Goal: Transaction & Acquisition: Purchase product/service

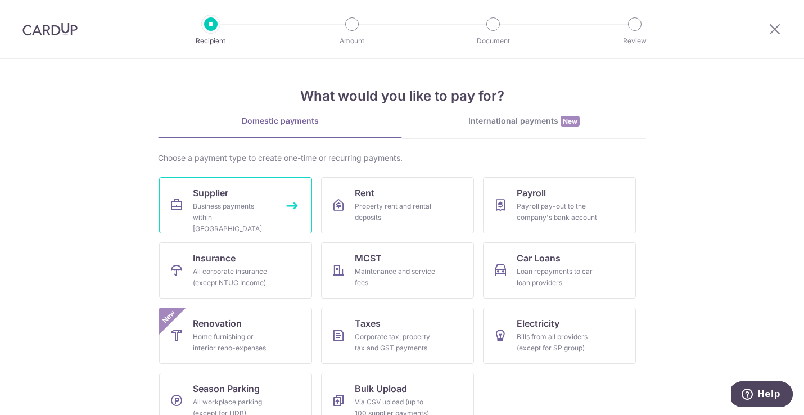
click at [189, 209] on link "Supplier Business payments within Singapore" at bounding box center [235, 205] width 153 height 56
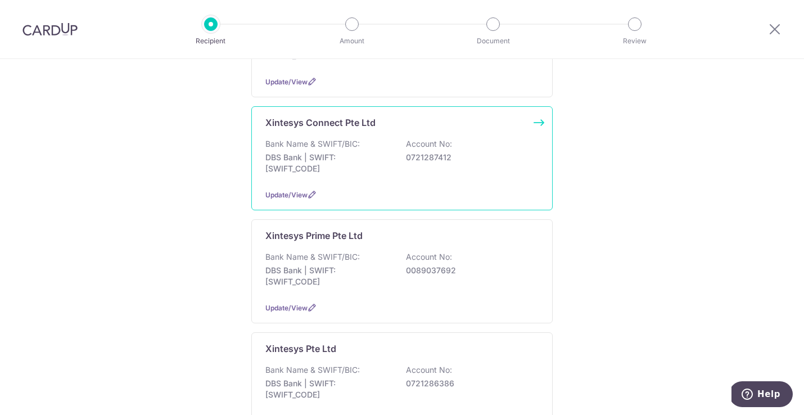
scroll to position [486, 0]
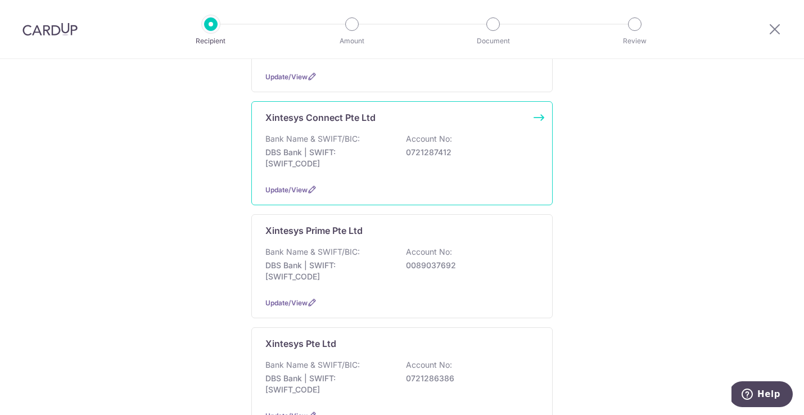
click at [313, 147] on p "DBS Bank | SWIFT: DBSSSGSGXXX" at bounding box center [329, 158] width 126 height 23
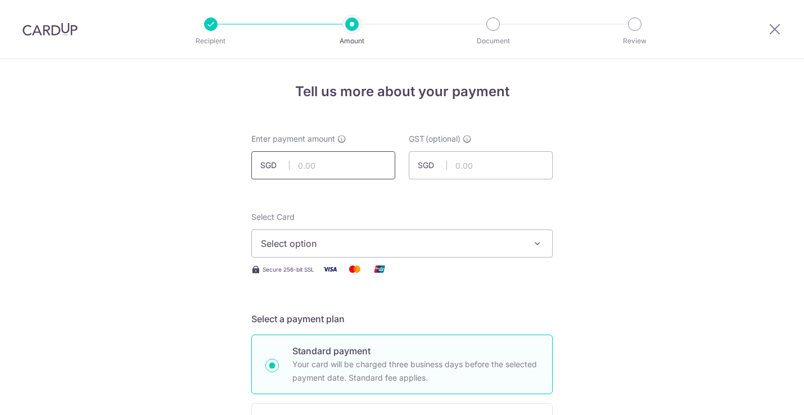
click at [311, 171] on input "text" at bounding box center [323, 165] width 144 height 28
type input "20,500.00"
click at [316, 248] on span "Select option" at bounding box center [392, 244] width 262 height 14
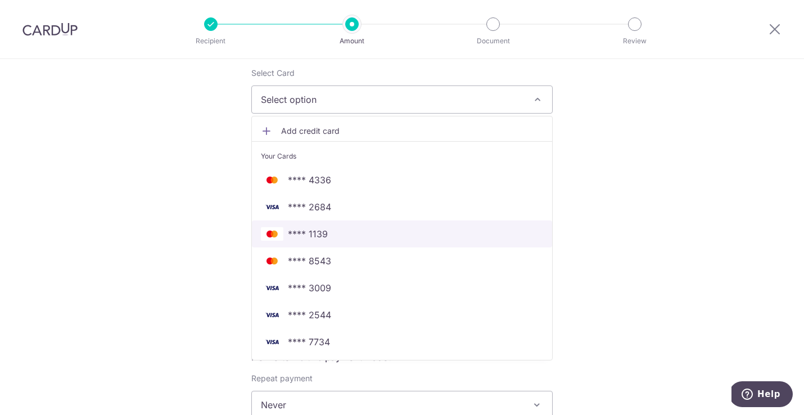
scroll to position [170, 0]
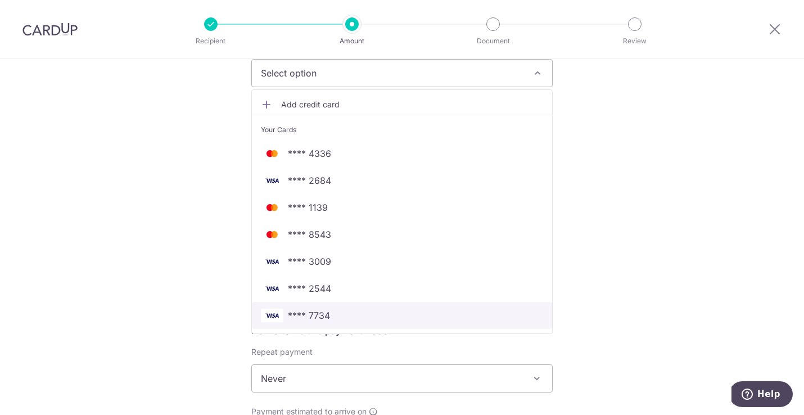
click at [323, 320] on span "**** 7734" at bounding box center [309, 316] width 42 height 14
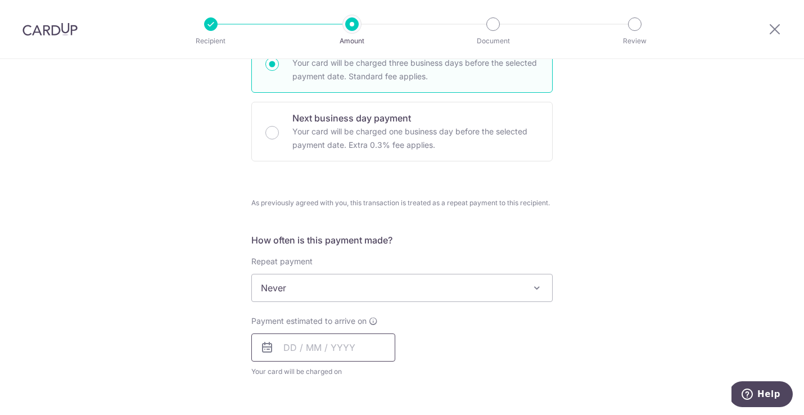
click at [299, 348] on input "text" at bounding box center [323, 348] width 144 height 28
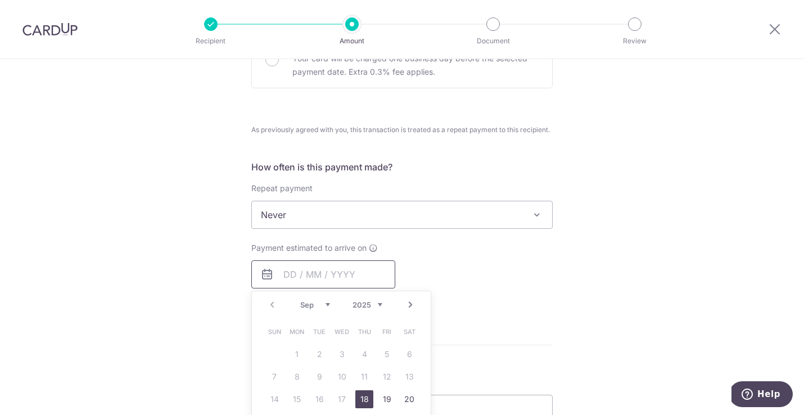
scroll to position [378, 0]
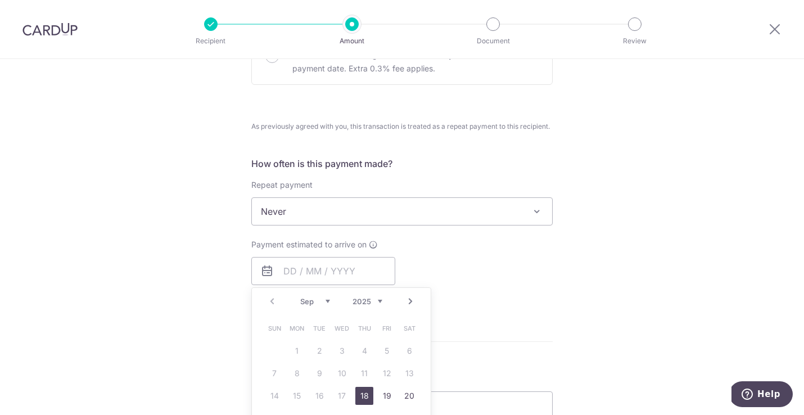
click at [367, 392] on link "18" at bounding box center [365, 396] width 18 height 18
type input "18/09/2025"
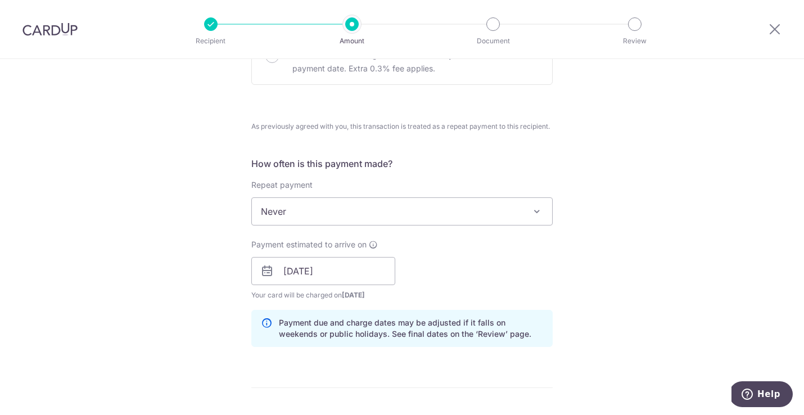
click at [167, 251] on div "Tell us more about your payment Enter payment amount SGD 20,500.00 20500.00 GST…" at bounding box center [402, 271] width 804 height 1180
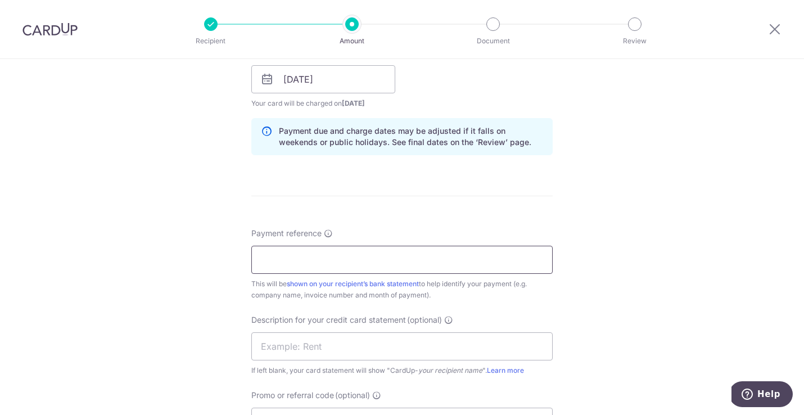
scroll to position [574, 0]
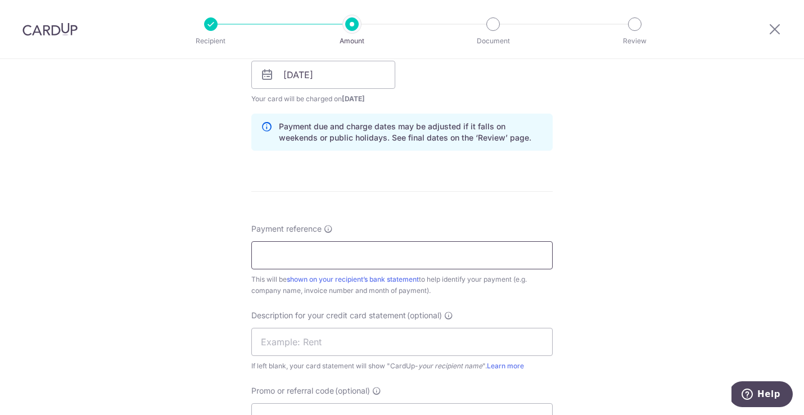
click at [298, 255] on input "Payment reference" at bounding box center [402, 255] width 302 height 28
paste input "XTCN-T-2025-028"
type input "XTCN-T-2025-028"
click at [215, 249] on div "Tell us more about your payment Enter payment amount SGD 20,500.00 20500.00 GST…" at bounding box center [402, 75] width 804 height 1180
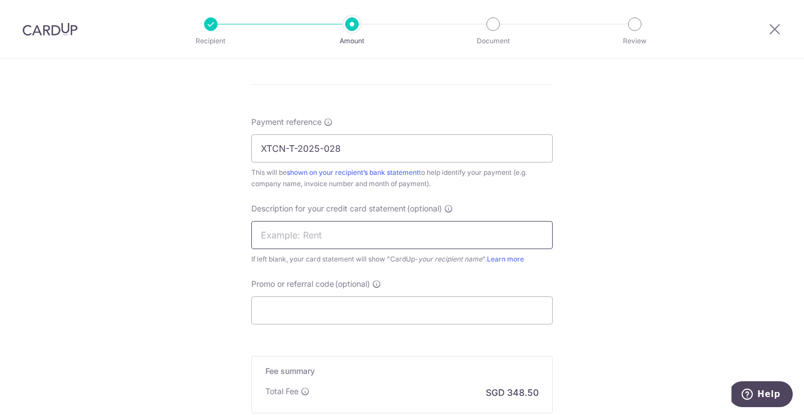
scroll to position [695, 0]
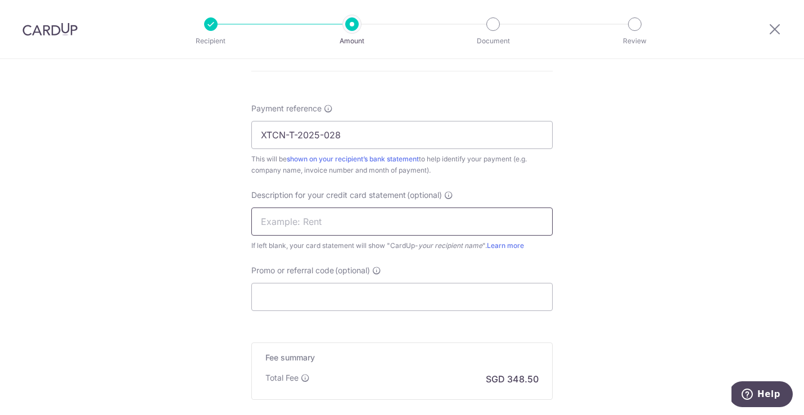
click at [274, 214] on input "text" at bounding box center [402, 222] width 302 height 28
paste input "XTCN-T-2025-028"
drag, startPoint x: 286, startPoint y: 219, endPoint x: 316, endPoint y: 237, distance: 34.8
click at [286, 219] on input "XTCN-T-2025-028" at bounding box center [402, 222] width 302 height 28
type input "XTCN T 2025 028"
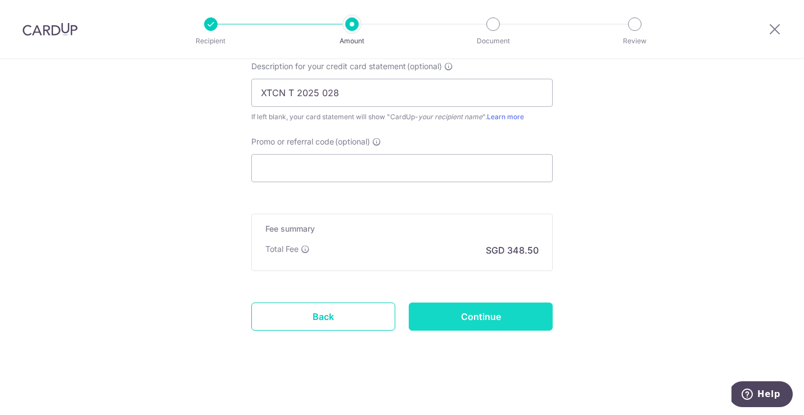
scroll to position [824, 0]
click at [452, 319] on input "Continue" at bounding box center [481, 317] width 144 height 28
type input "Create Schedule"
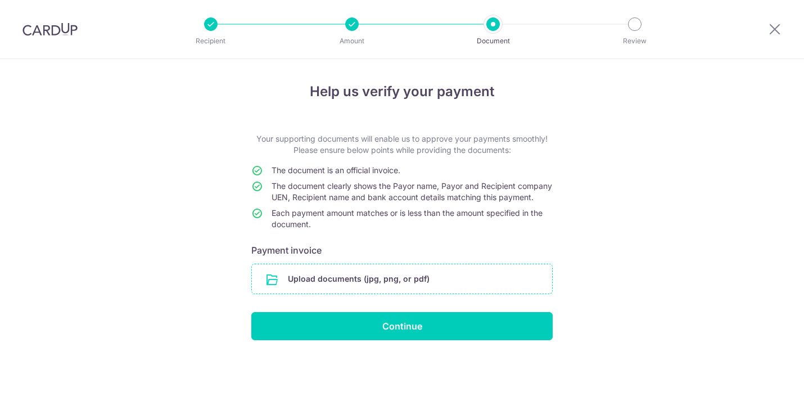
click at [415, 288] on input "file" at bounding box center [402, 278] width 300 height 29
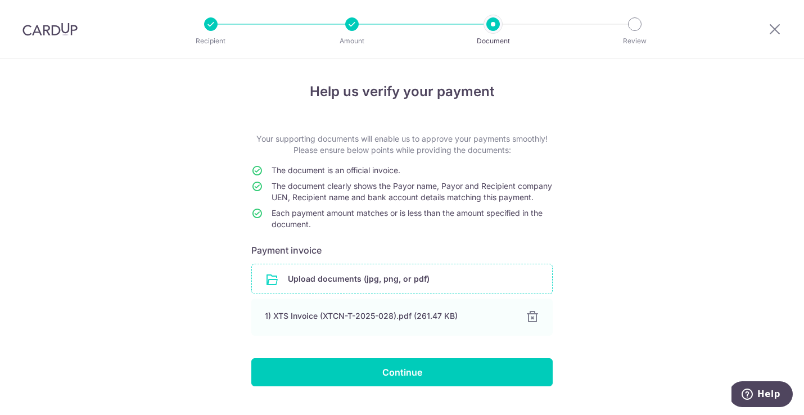
click at [416, 386] on input "Continue" at bounding box center [402, 372] width 302 height 28
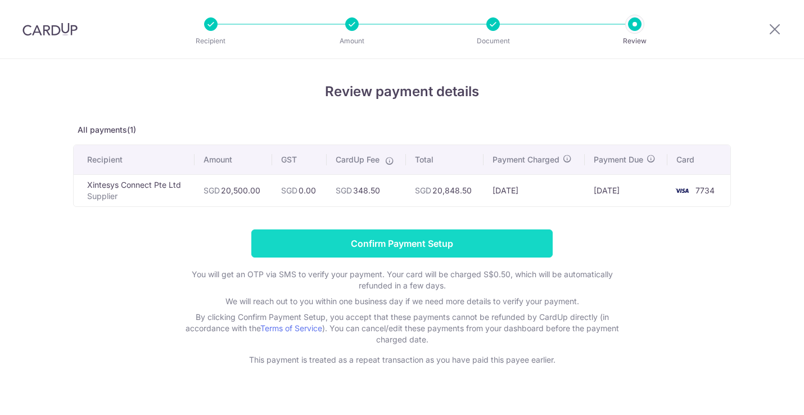
scroll to position [17, 0]
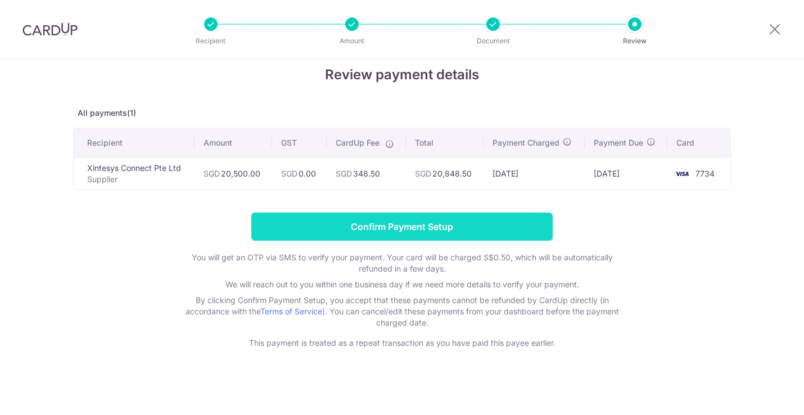
click at [326, 222] on input "Confirm Payment Setup" at bounding box center [402, 227] width 302 height 28
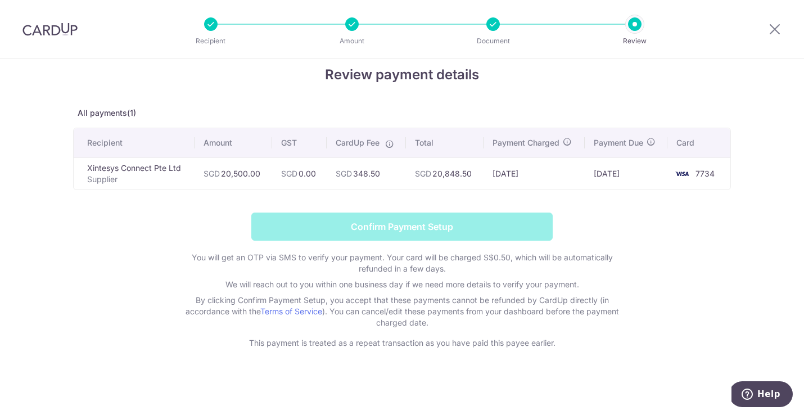
scroll to position [0, 0]
